Goal: Transaction & Acquisition: Purchase product/service

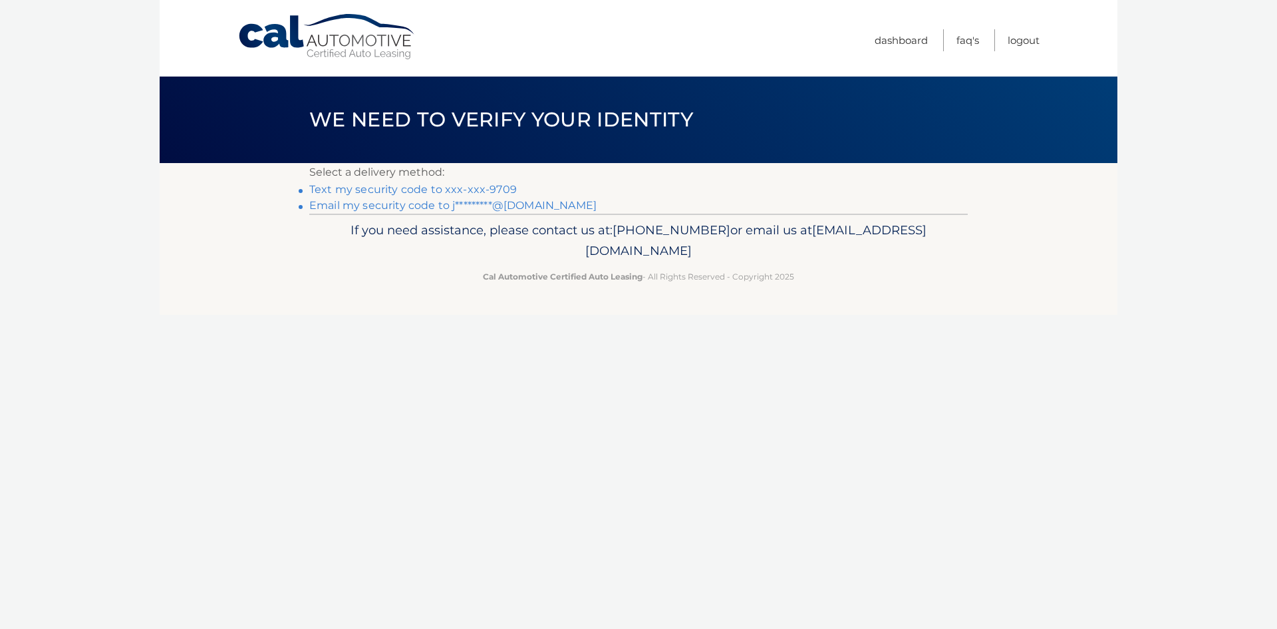
click at [463, 192] on link "Text my security code to xxx-xxx-9709" at bounding box center [413, 189] width 208 height 13
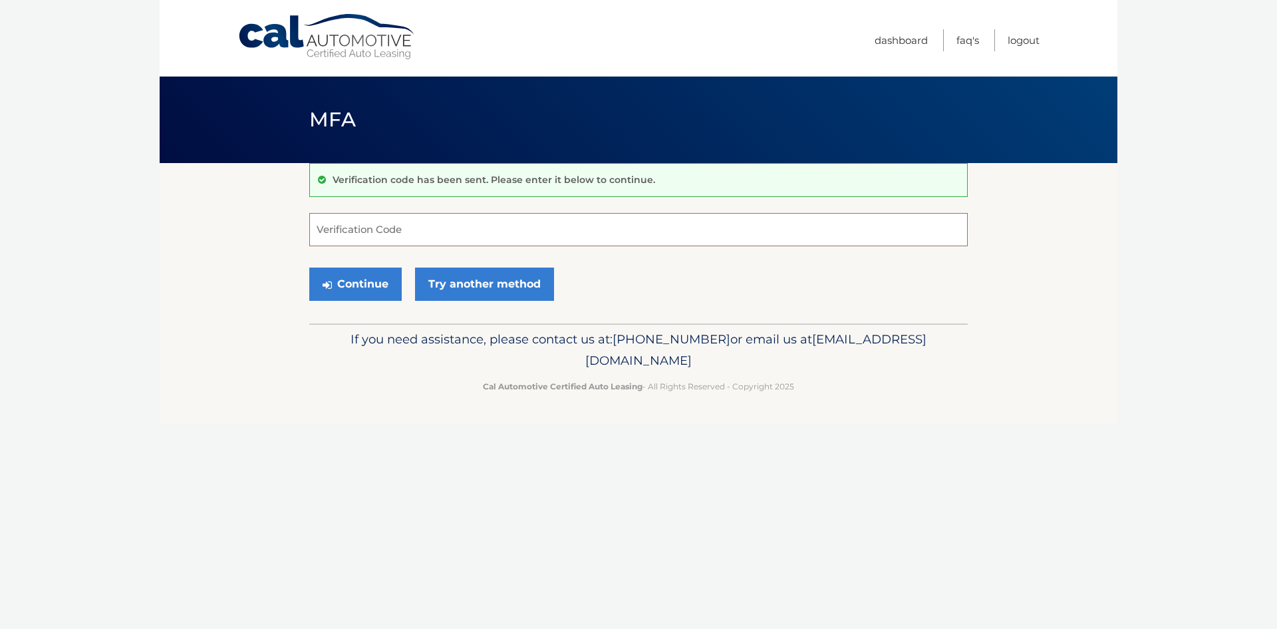
click at [365, 235] on input "Verification Code" at bounding box center [638, 229] width 659 height 33
type input "715080"
click at [369, 289] on button "Continue" at bounding box center [355, 283] width 92 height 33
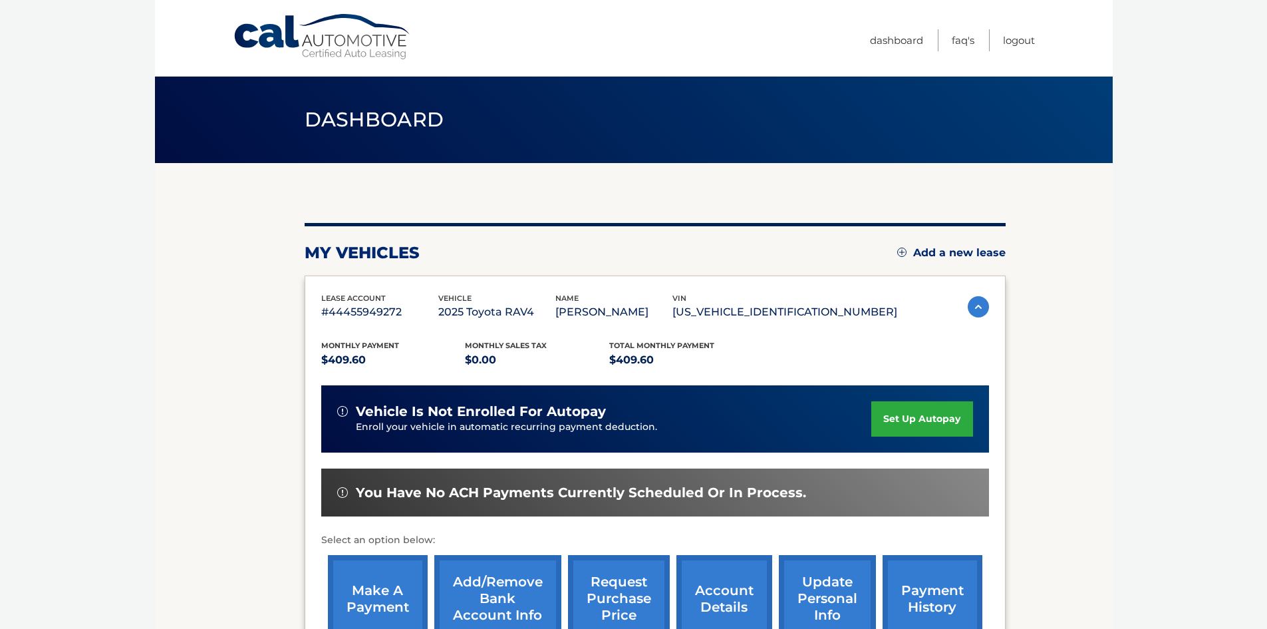
scroll to position [67, 0]
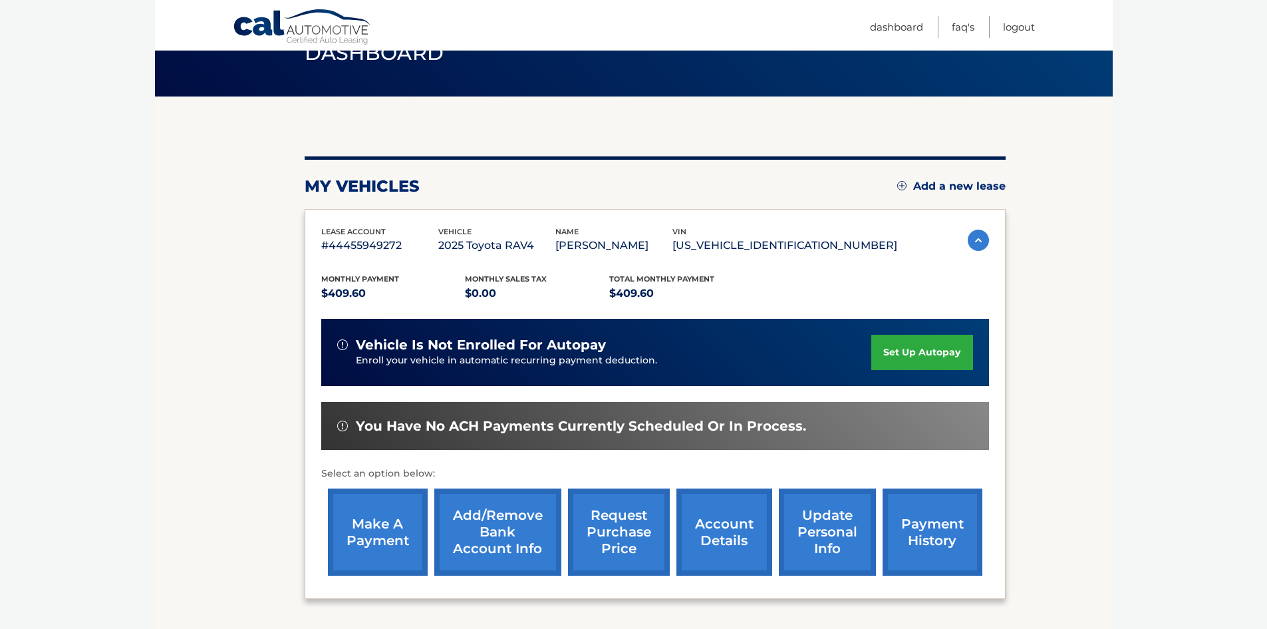
click at [375, 521] on link "make a payment" at bounding box center [378, 531] width 100 height 87
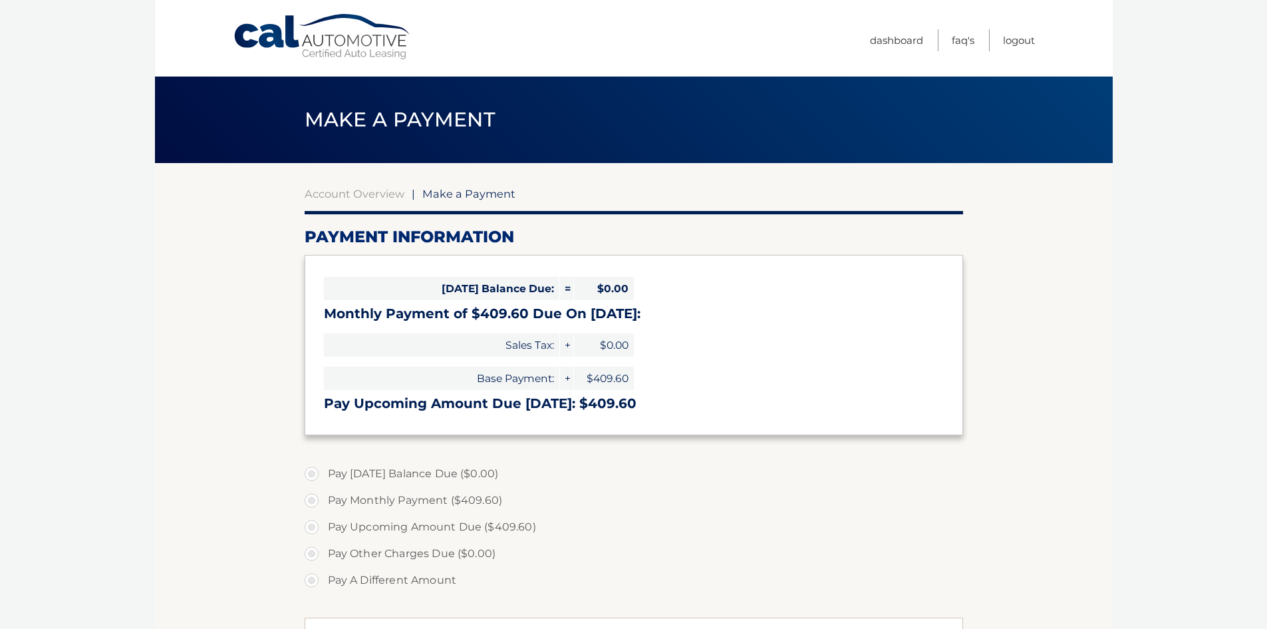
select select "MzA4OGYxZjctMzUxMy00MDAzLWI3NGQtNzkxNjY3NTdmMzVh"
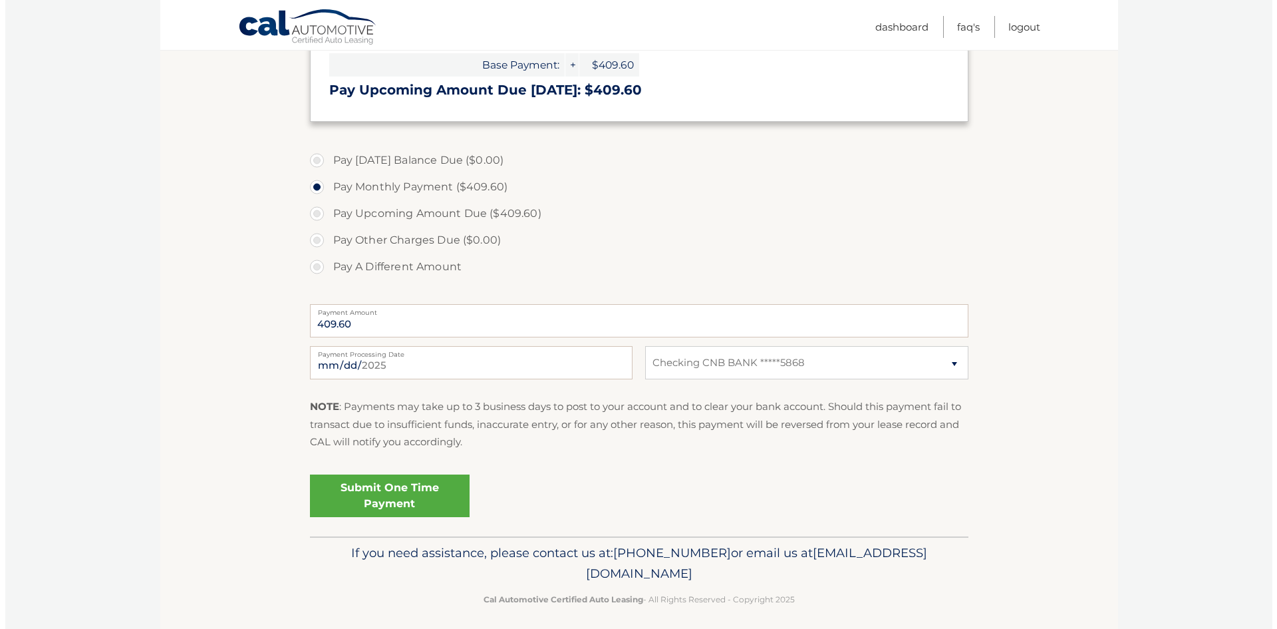
scroll to position [322, 0]
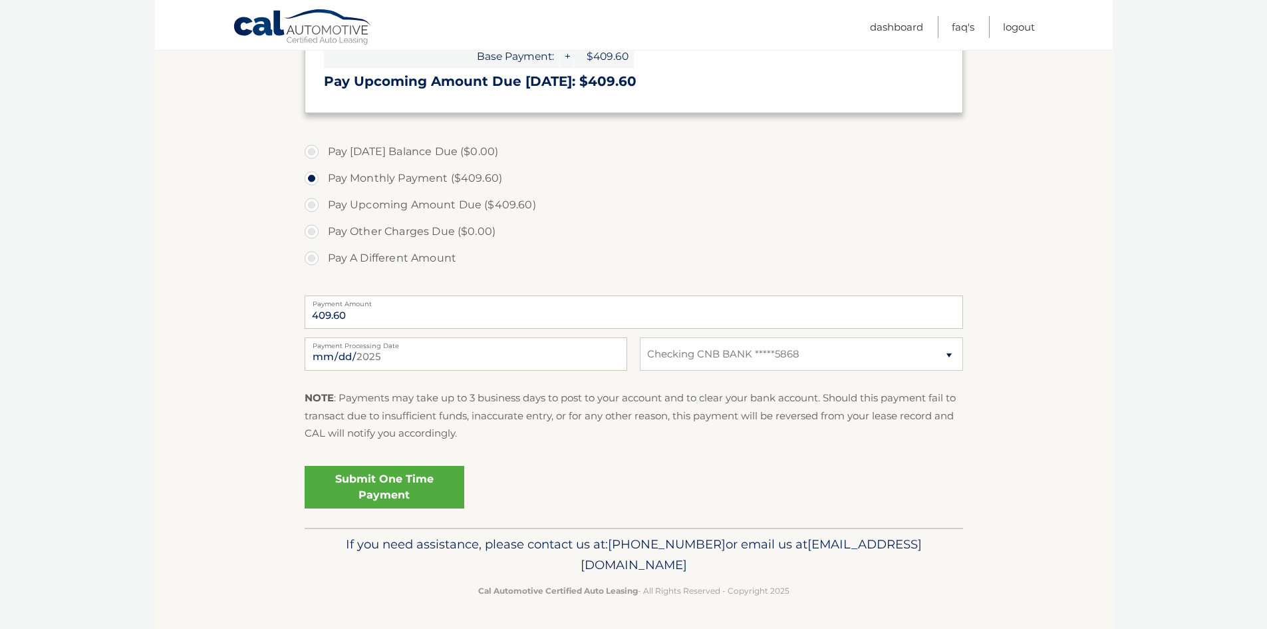
click at [384, 478] on link "Submit One Time Payment" at bounding box center [385, 487] width 160 height 43
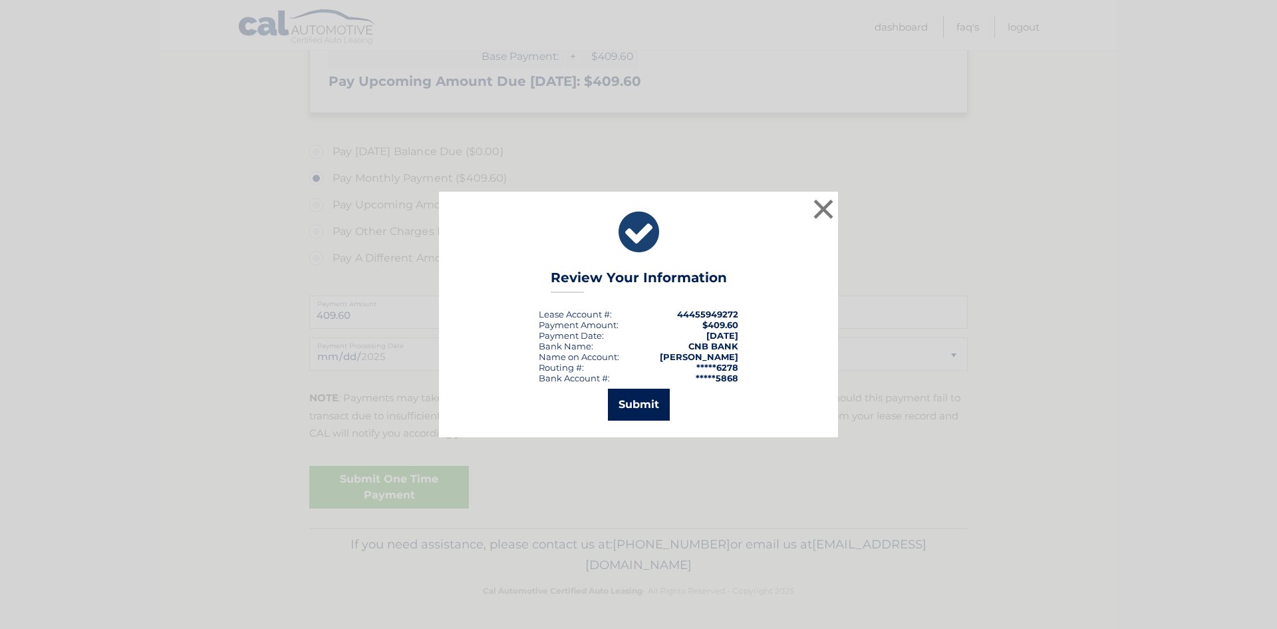
click at [649, 400] on button "Submit" at bounding box center [639, 404] width 62 height 32
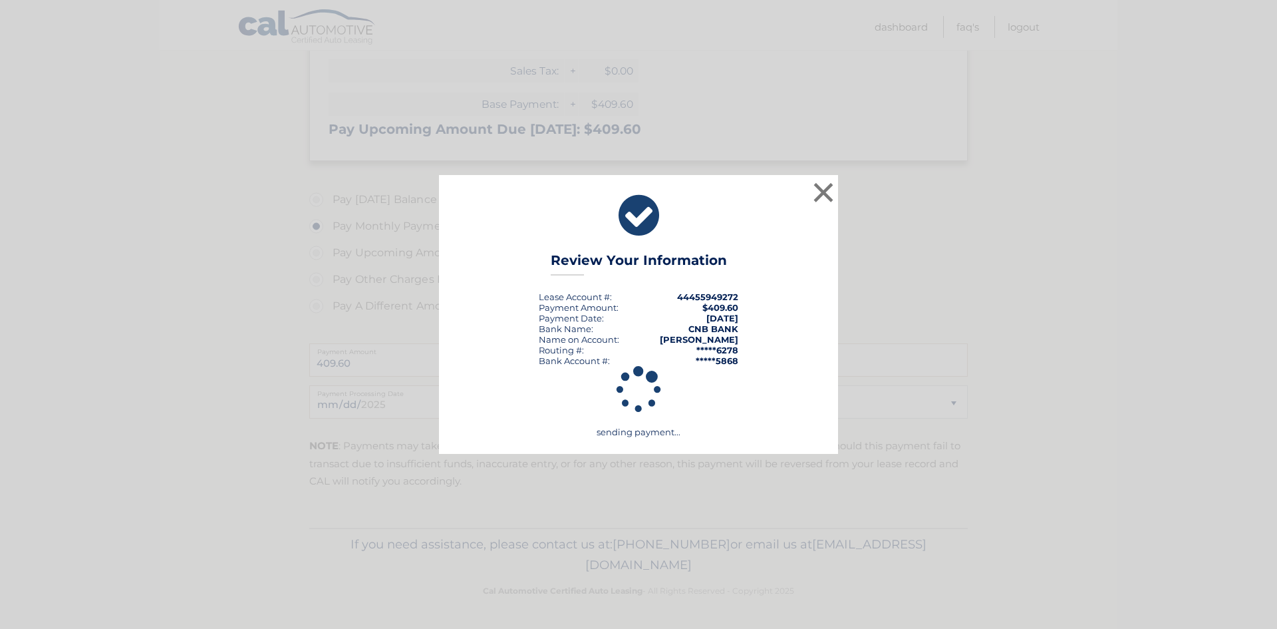
scroll to position [274, 0]
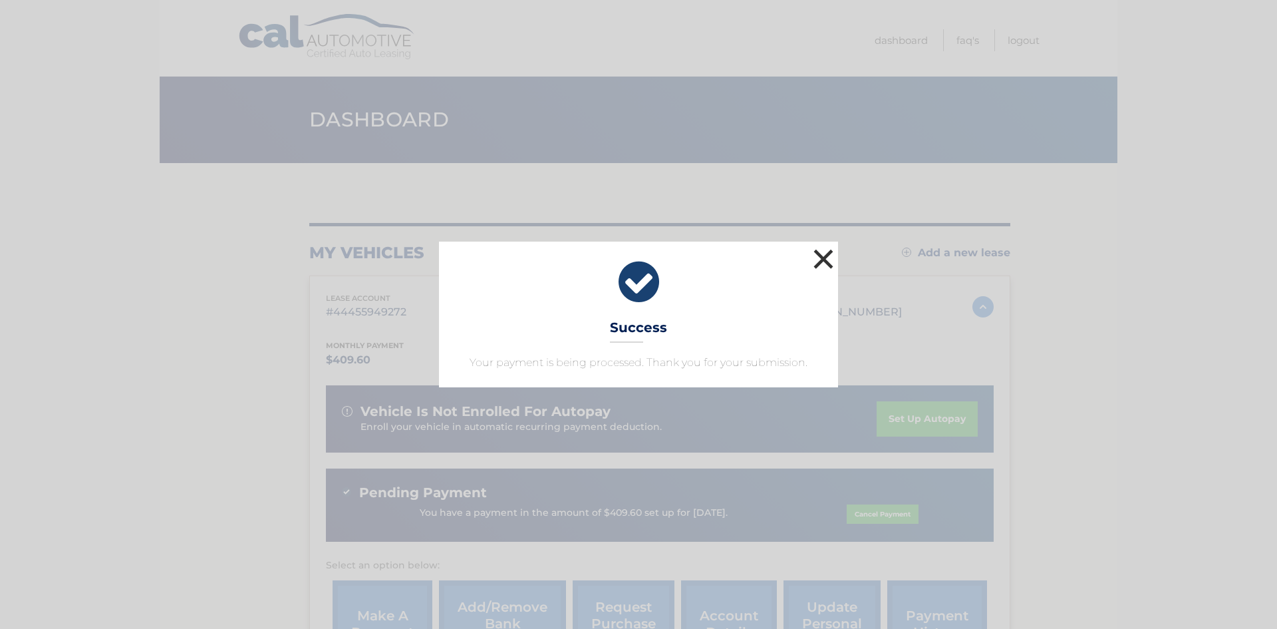
click at [823, 259] on button "×" at bounding box center [823, 258] width 27 height 27
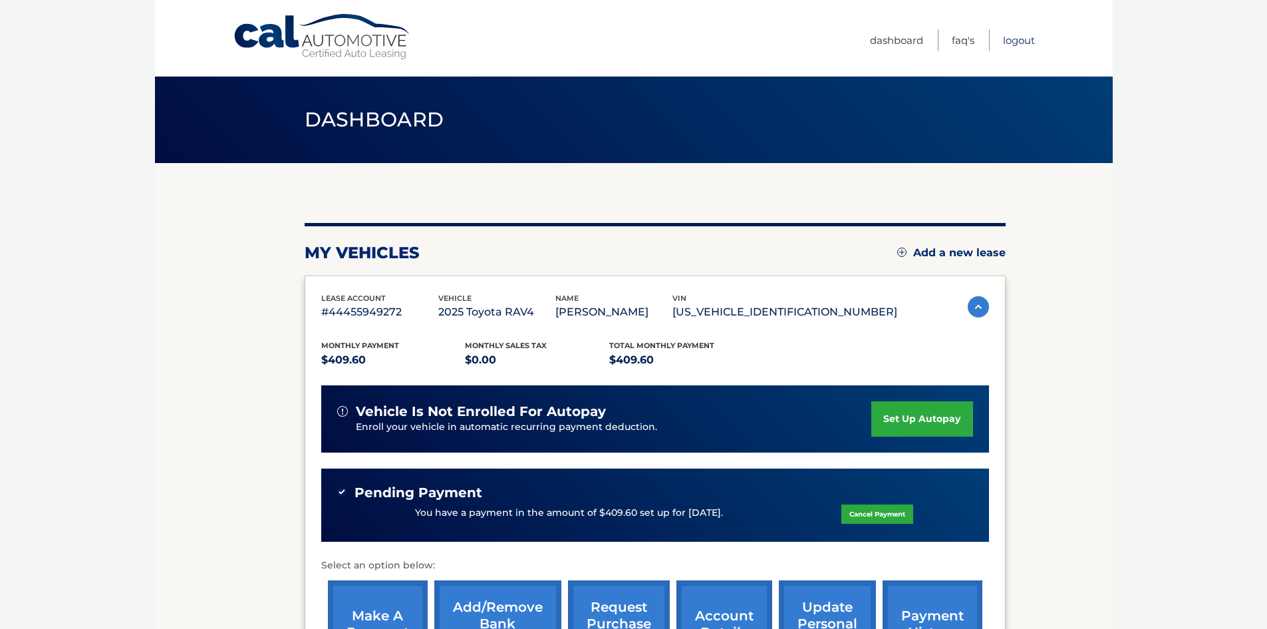
click at [1024, 41] on link "Logout" at bounding box center [1019, 40] width 32 height 22
